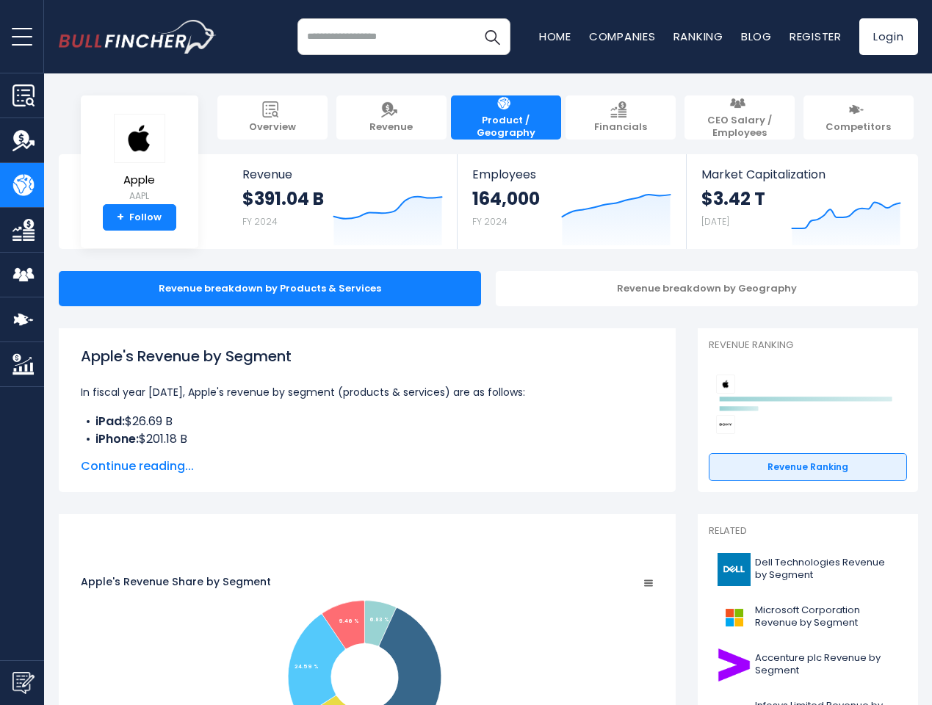
click at [22, 36] on span "open menu" at bounding box center [22, 36] width 21 height 1
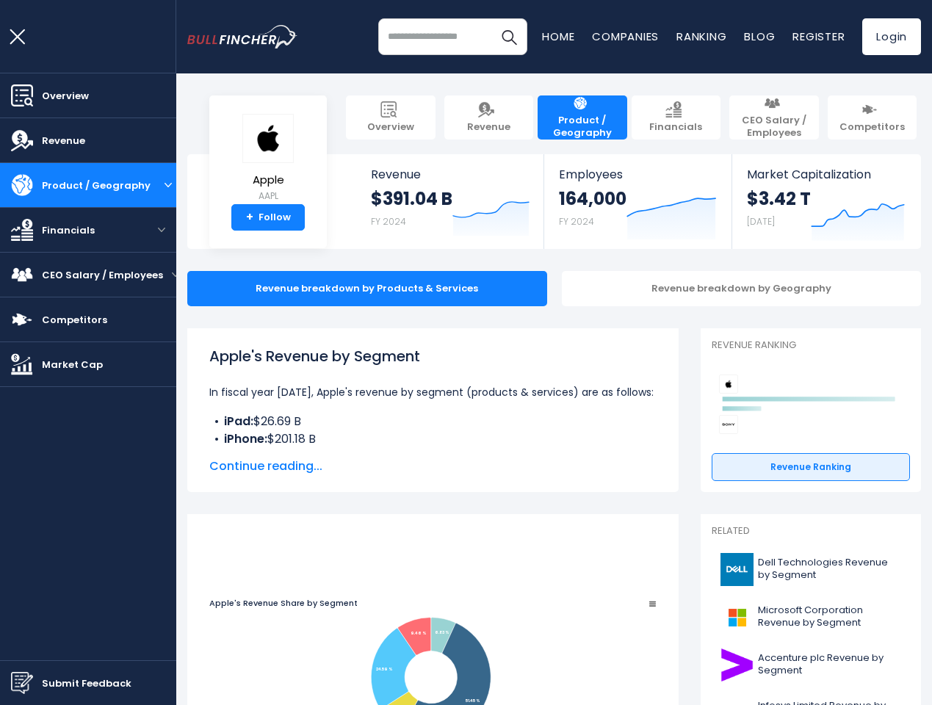
click at [22, 682] on img "Submit Feedback" at bounding box center [22, 683] width 22 height 22
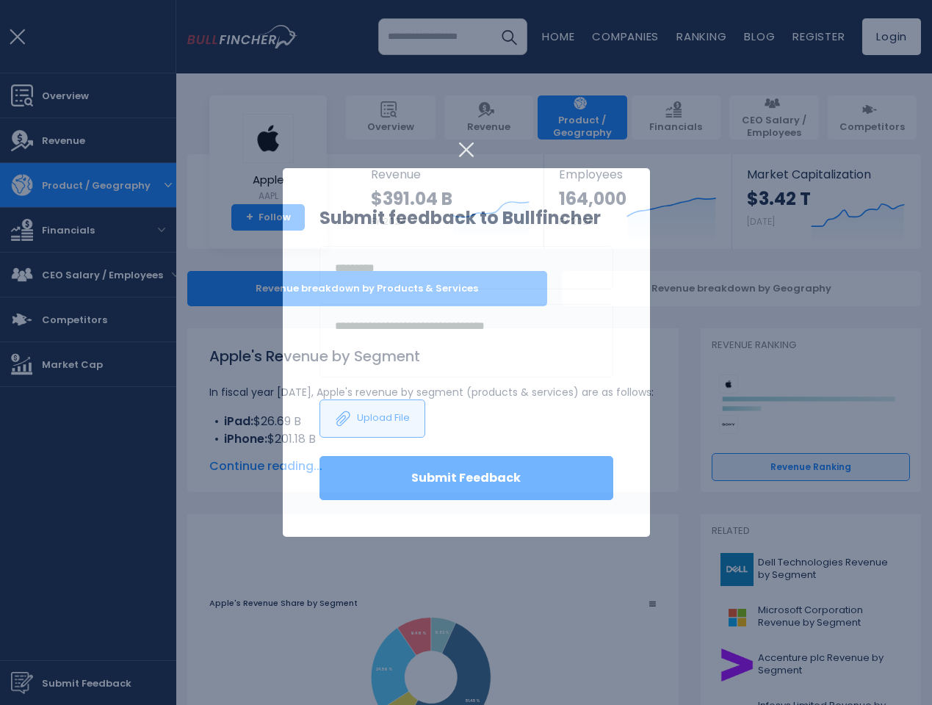
click at [377, 214] on h3 "Submit feedback to Bullfincher" at bounding box center [466, 218] width 294 height 26
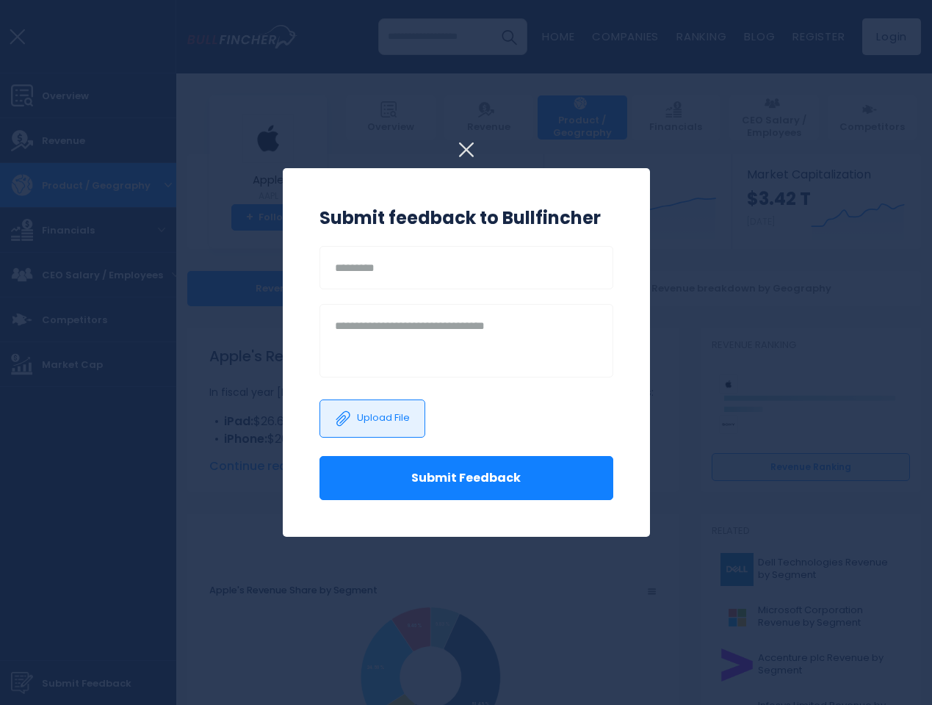
click at [605, 214] on h3 "Submit feedback to Bullfincher" at bounding box center [466, 218] width 294 height 26
click at [835, 214] on div at bounding box center [466, 352] width 932 height 705
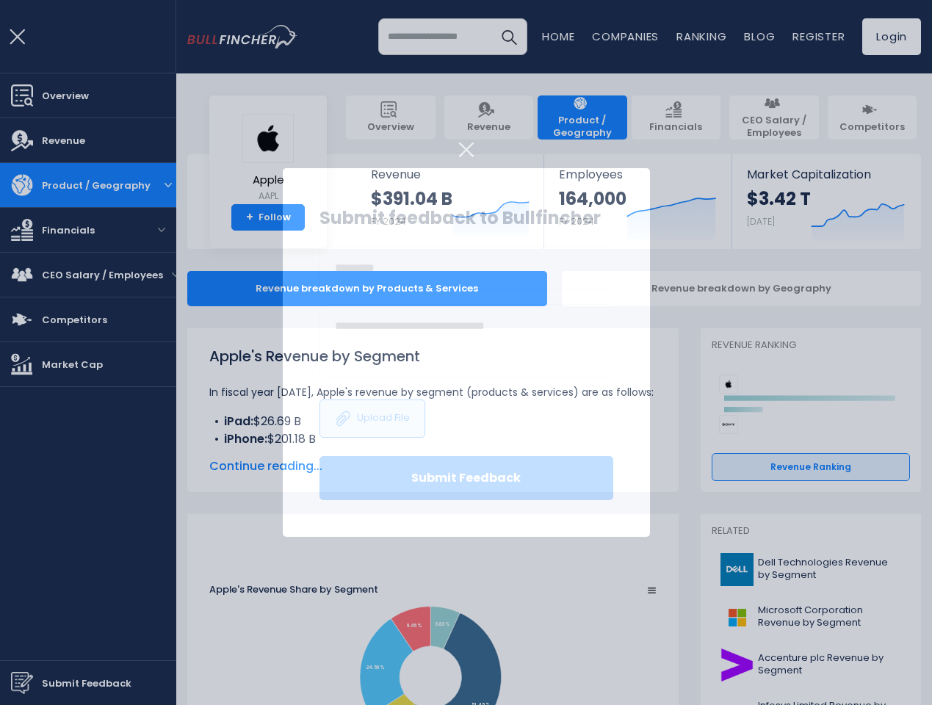
click at [695, 289] on div "Revenue breakdown by Geography" at bounding box center [742, 288] width 360 height 35
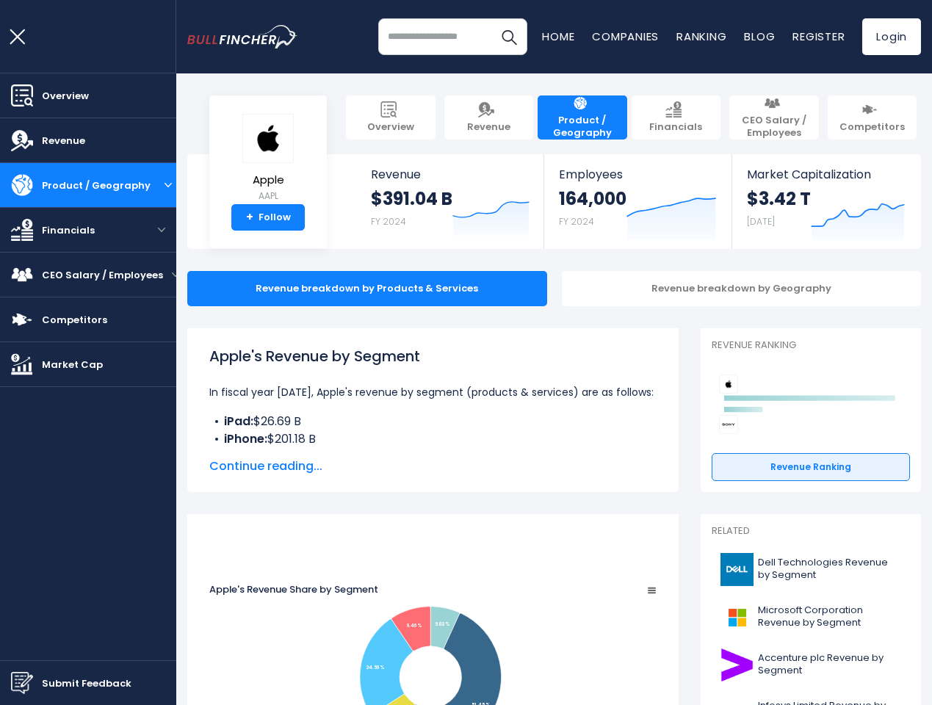
click at [477, 466] on span "Continue reading..." at bounding box center [432, 466] width 447 height 18
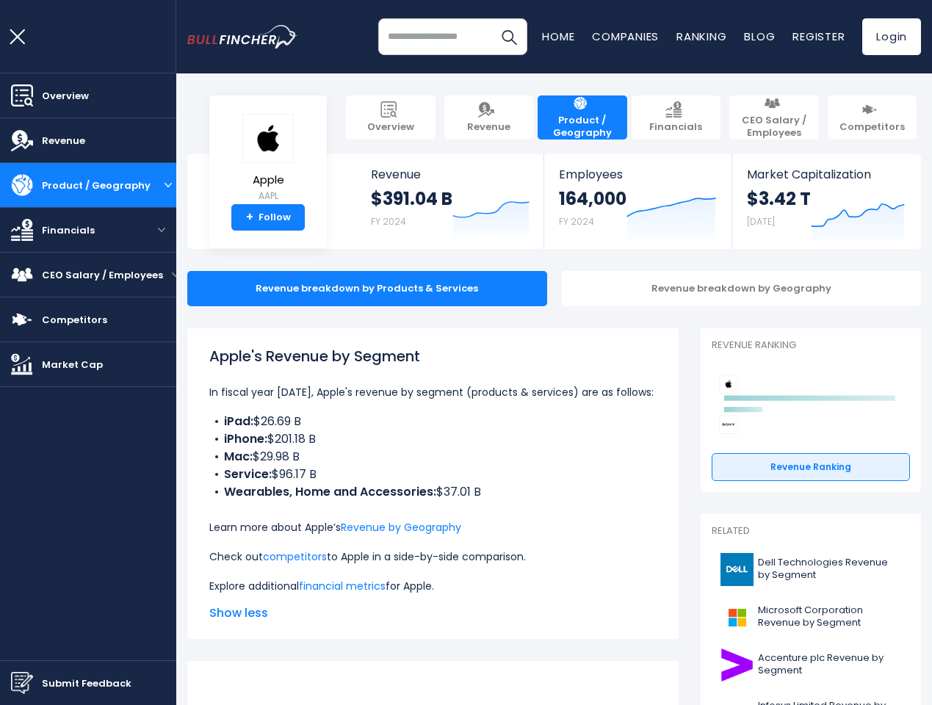
click at [656, 543] on div "Apple's Revenue by Segment In fiscal year [DATE], Apple's revenue by segment (p…" at bounding box center [432, 470] width 447 height 250
